Goal: Task Accomplishment & Management: Use online tool/utility

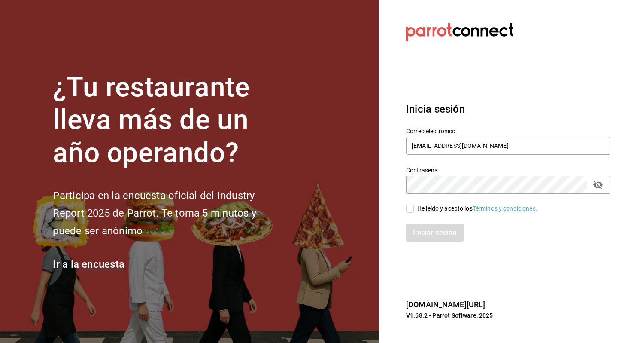
click at [436, 210] on div "He leído y acepto los Términos y condiciones." at bounding box center [477, 208] width 120 height 9
click at [414, 210] on input "He leído y acepto los Términos y condiciones." at bounding box center [410, 209] width 8 height 8
checkbox input "true"
click at [416, 245] on div "Inicia sesión Correo electrónico [EMAIL_ADDRESS][DOMAIN_NAME] Contraseña Contra…" at bounding box center [508, 171] width 204 height 161
click at [423, 241] on div "Inicia sesión Correo electrónico [EMAIL_ADDRESS][DOMAIN_NAME] Contraseña Contra…" at bounding box center [508, 171] width 204 height 161
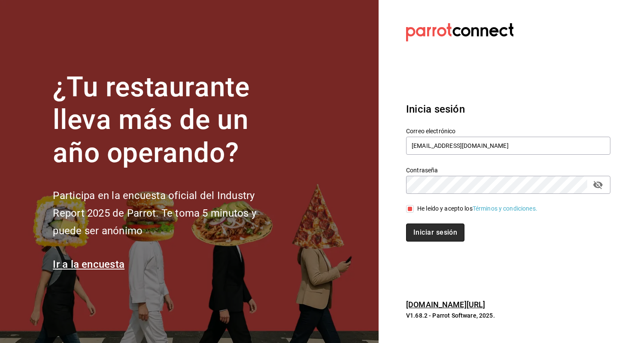
click at [433, 234] on button "Iniciar sesión" at bounding box center [435, 232] width 58 height 18
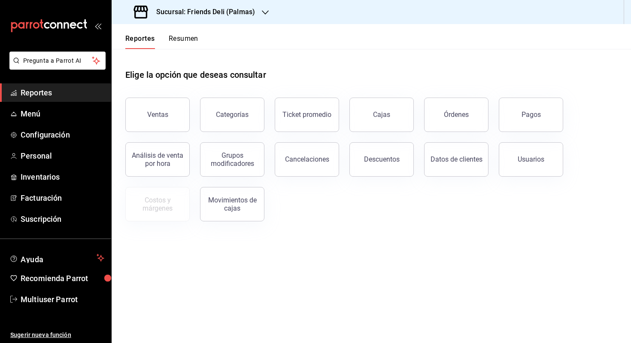
click at [168, 34] on div "Reportes Resumen" at bounding box center [161, 41] width 73 height 15
click at [182, 37] on button "Resumen" at bounding box center [184, 41] width 30 height 15
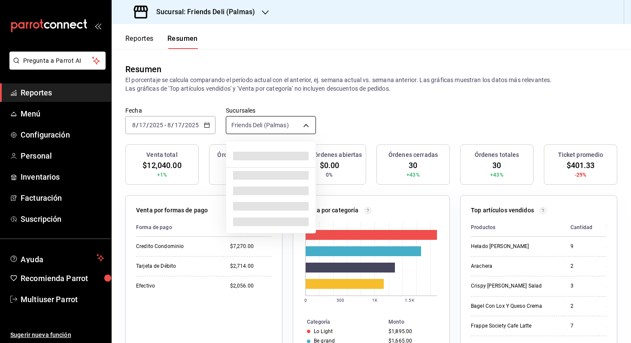
click at [274, 134] on body "Pregunta a Parrot AI Reportes Menú Configuración Personal Inventarios Facturaci…" at bounding box center [315, 171] width 631 height 343
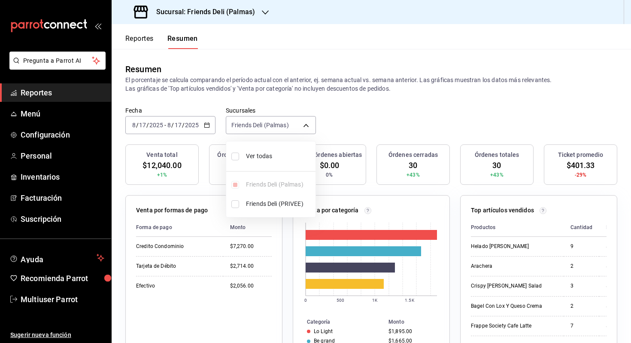
click at [178, 117] on div at bounding box center [315, 171] width 631 height 343
click at [141, 37] on button "Reportes" at bounding box center [139, 41] width 28 height 15
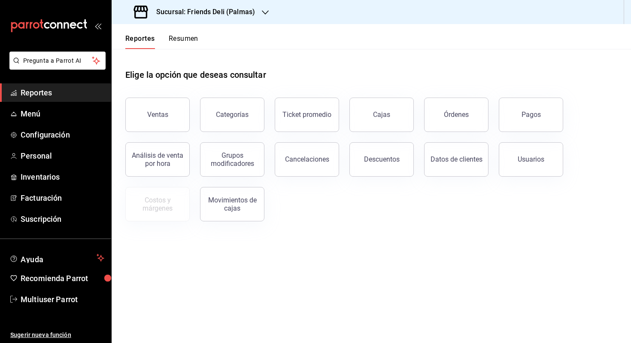
click at [527, 105] on button "Pagos" at bounding box center [531, 114] width 64 height 34
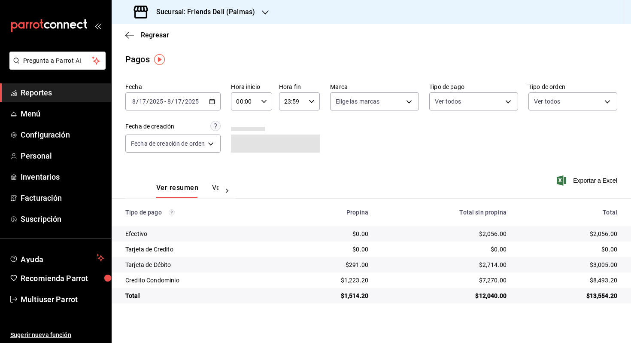
click at [196, 103] on input "2025" at bounding box center [192, 101] width 15 height 7
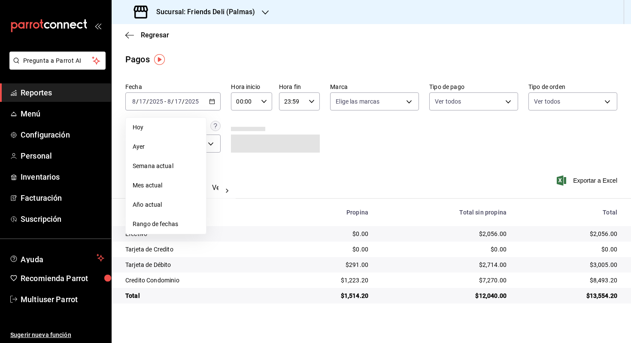
click at [176, 183] on span "Mes actual" at bounding box center [166, 185] width 67 height 9
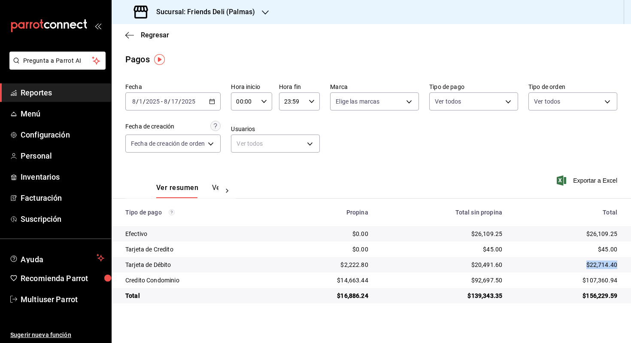
drag, startPoint x: 586, startPoint y: 264, endPoint x: 622, endPoint y: 263, distance: 35.7
click at [622, 263] on td "$22,714.40" at bounding box center [570, 264] width 122 height 15
